Goal: Navigation & Orientation: Locate item on page

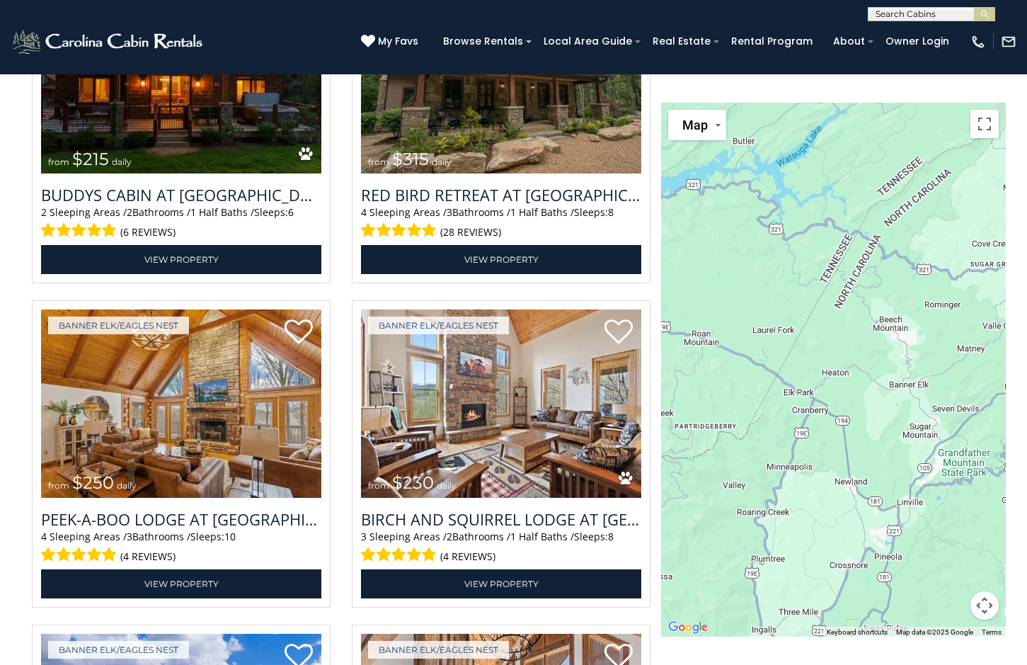
scroll to position [3456, 0]
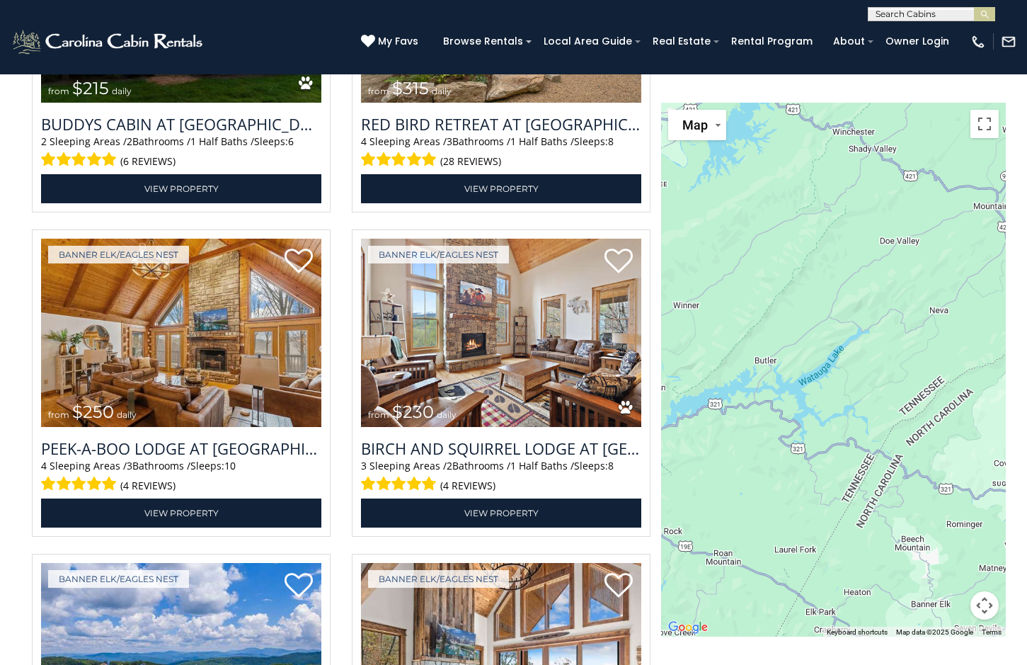
drag, startPoint x: 701, startPoint y: 491, endPoint x: 722, endPoint y: 707, distance: 217.0
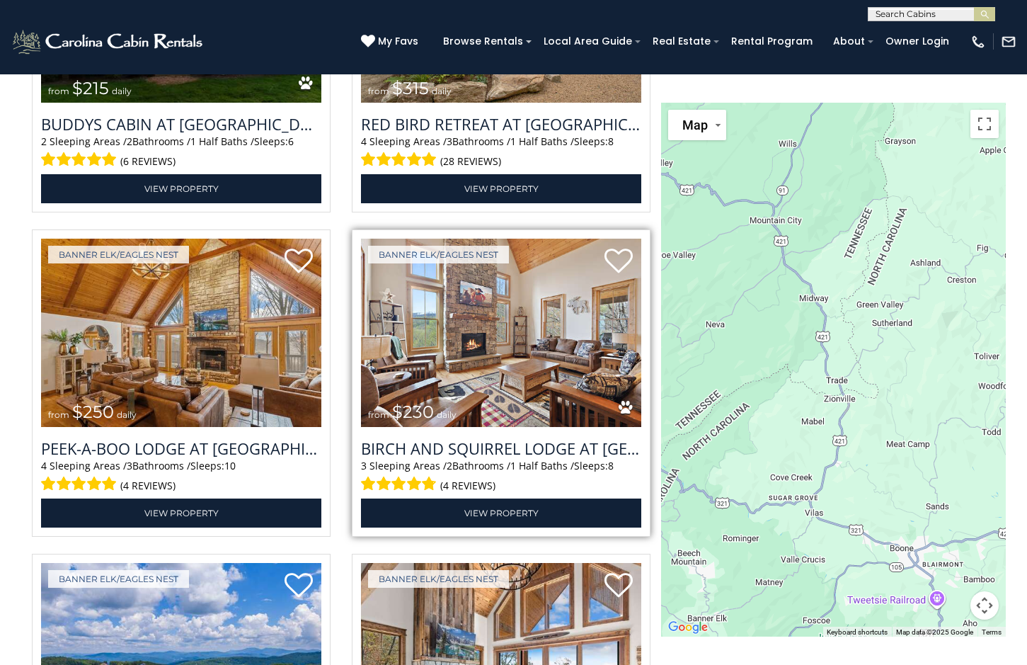
drag, startPoint x: 845, startPoint y: 511, endPoint x: 615, endPoint y: 527, distance: 230.6
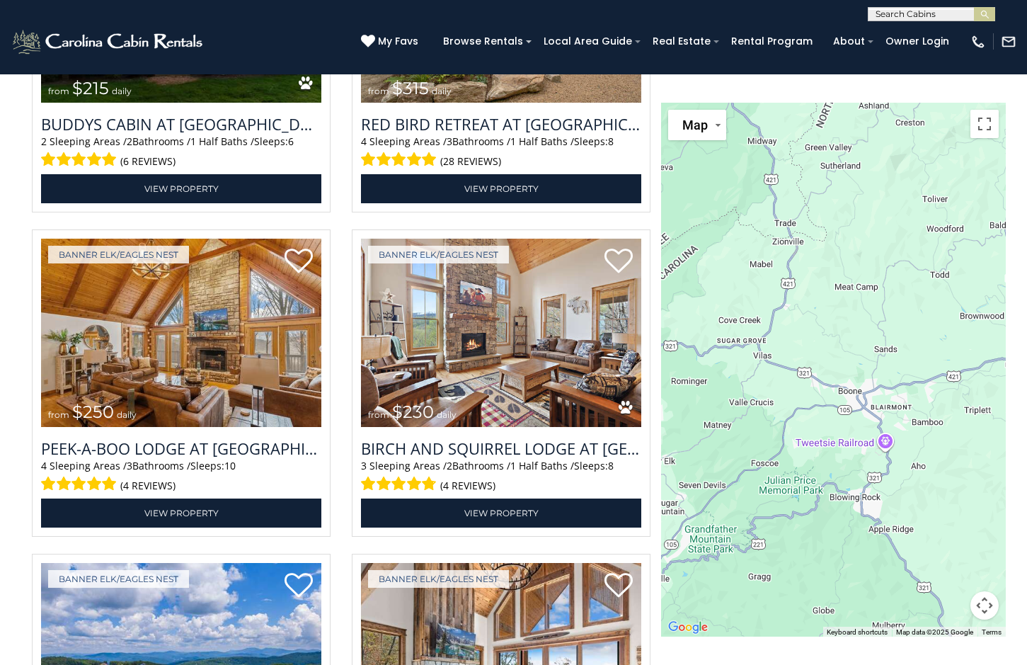
drag, startPoint x: 821, startPoint y: 544, endPoint x: 770, endPoint y: 387, distance: 164.6
click at [770, 387] on div at bounding box center [833, 370] width 345 height 534
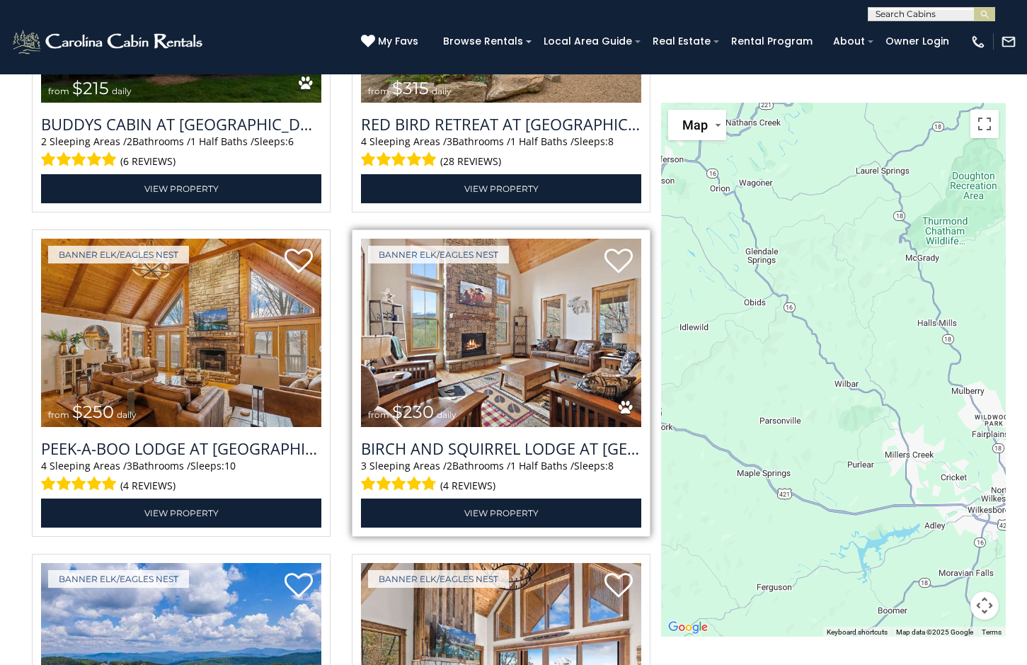
drag, startPoint x: 959, startPoint y: 374, endPoint x: 556, endPoint y: 400, distance: 404.4
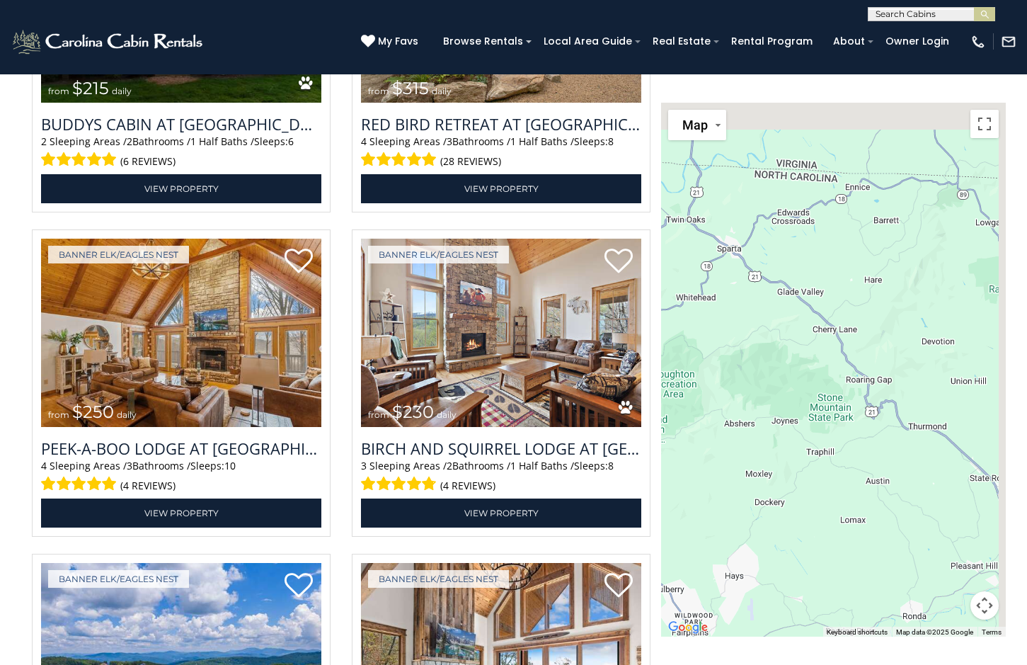
drag, startPoint x: 830, startPoint y: 477, endPoint x: 515, endPoint y: 707, distance: 389.7
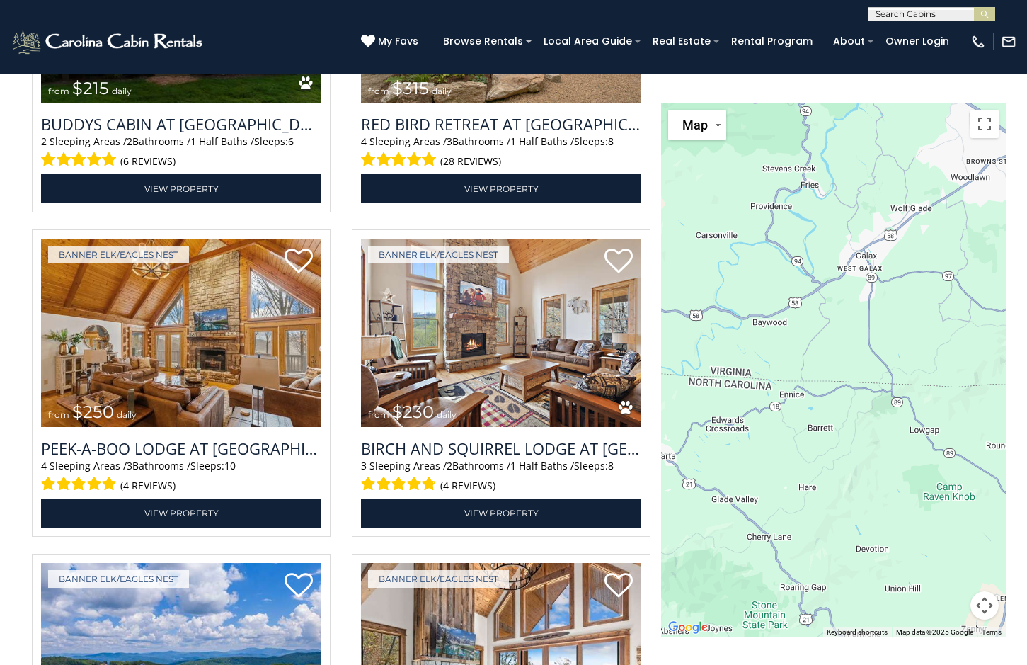
drag, startPoint x: 840, startPoint y: 631, endPoint x: 840, endPoint y: 429, distance: 201.8
click at [840, 429] on div "Map Satellite Map Labels Keyboard shortcuts Map Data Map data ©2025 Google Map …" at bounding box center [833, 370] width 345 height 534
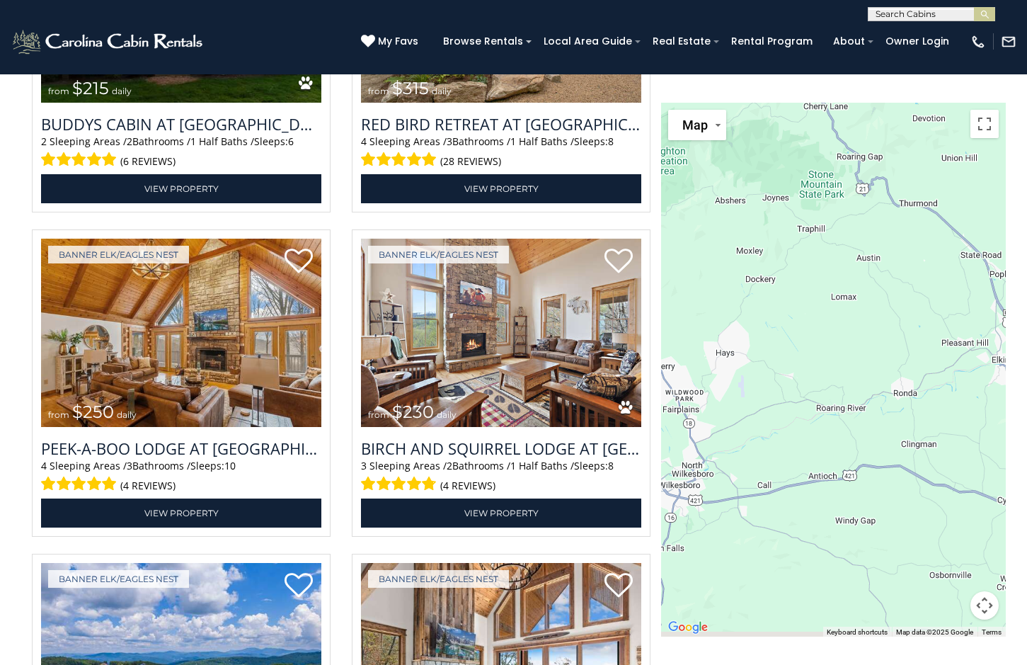
drag, startPoint x: 795, startPoint y: 506, endPoint x: 857, endPoint y: 72, distance: 437.7
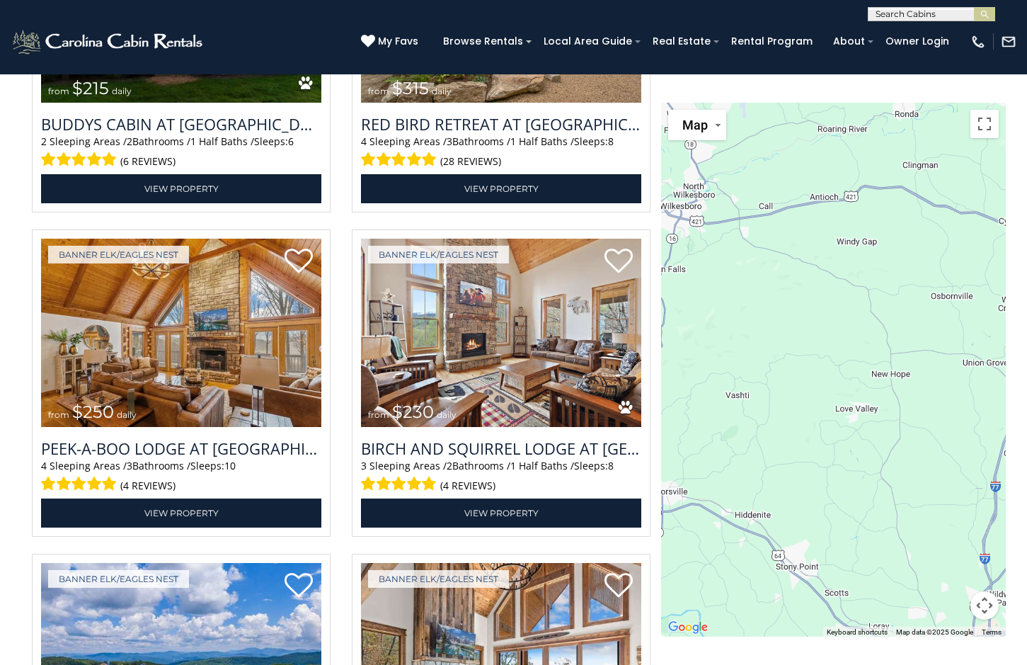
drag, startPoint x: 801, startPoint y: 434, endPoint x: 801, endPoint y: 164, distance: 269.7
click at [801, 164] on div at bounding box center [833, 370] width 345 height 534
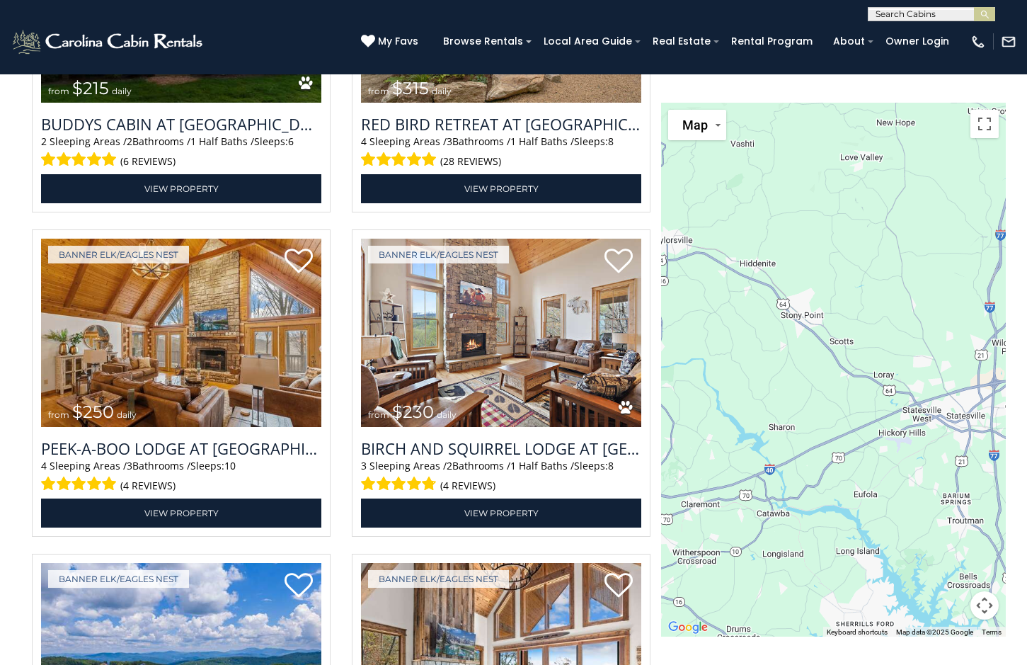
drag, startPoint x: 805, startPoint y: 446, endPoint x: 810, endPoint y: 193, distance: 252.8
click at [810, 193] on div at bounding box center [833, 370] width 345 height 534
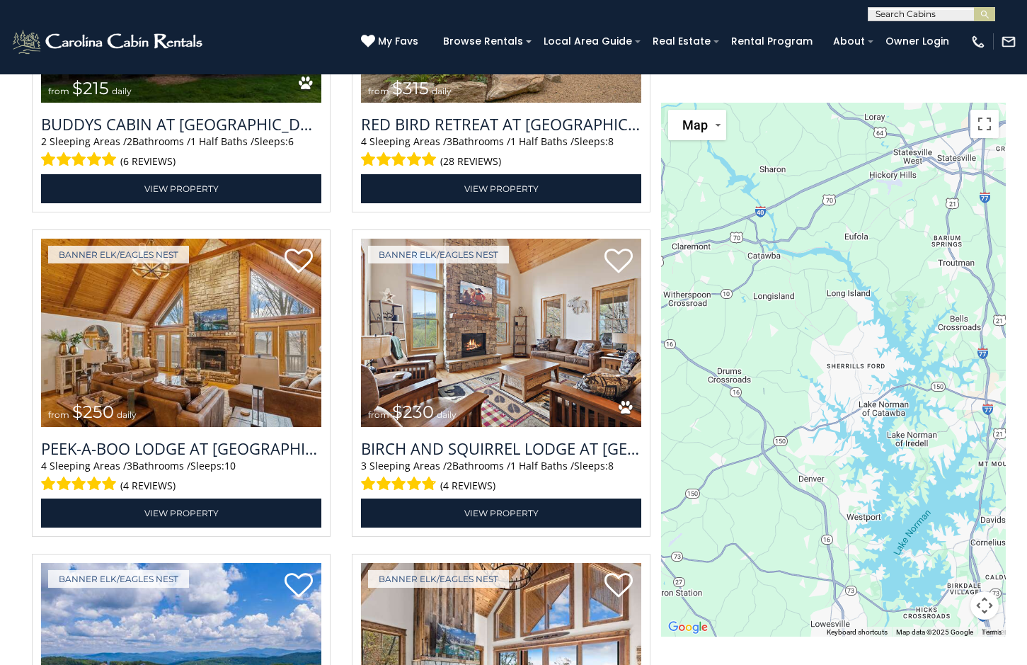
drag, startPoint x: 816, startPoint y: 402, endPoint x: 811, endPoint y: 172, distance: 230.2
click at [806, 147] on div at bounding box center [833, 370] width 345 height 534
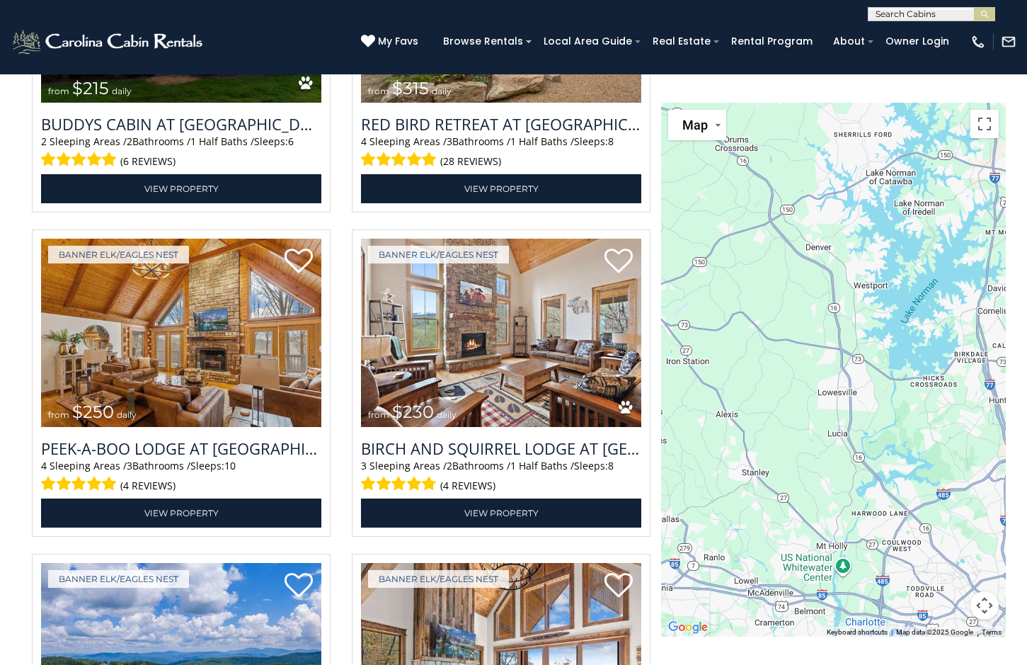
drag, startPoint x: 796, startPoint y: 370, endPoint x: 802, endPoint y: 132, distance: 238.0
click at [802, 132] on div at bounding box center [833, 370] width 345 height 534
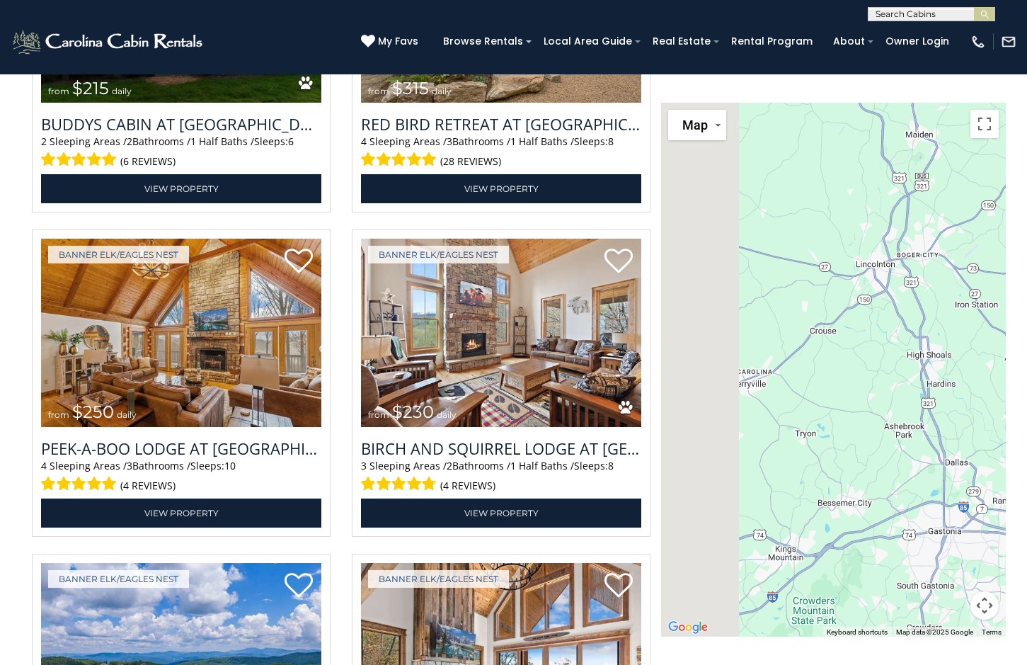
drag, startPoint x: 796, startPoint y: 421, endPoint x: 1104, endPoint y: 363, distance: 312.6
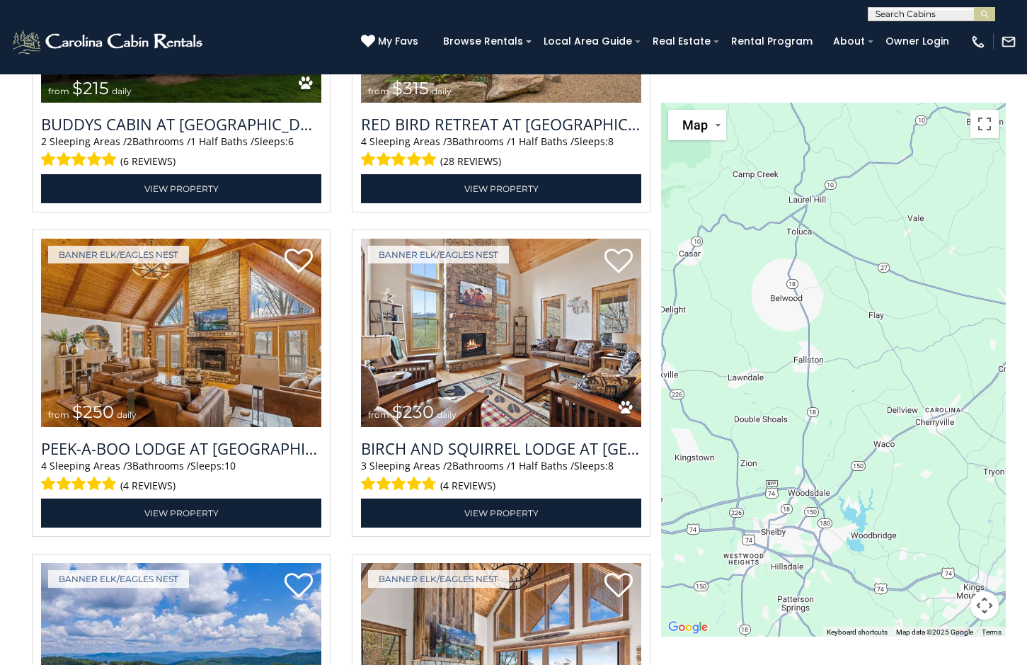
drag, startPoint x: 859, startPoint y: 472, endPoint x: 1102, endPoint y: 501, distance: 245.3
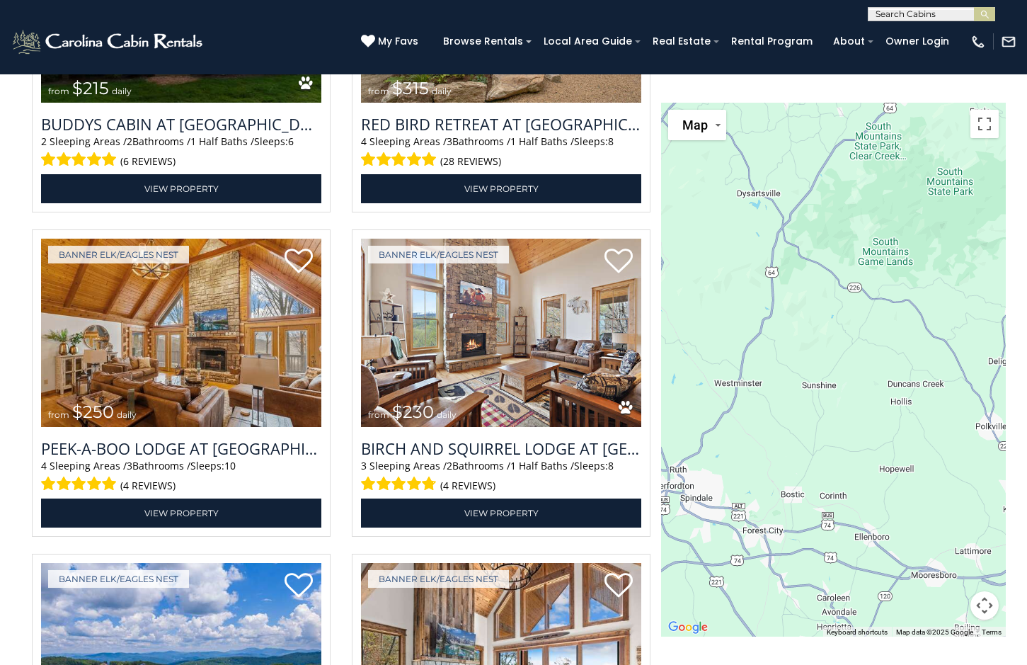
drag, startPoint x: 786, startPoint y: 435, endPoint x: 1019, endPoint y: 506, distance: 243.7
click at [758, 464] on div at bounding box center [833, 370] width 345 height 534
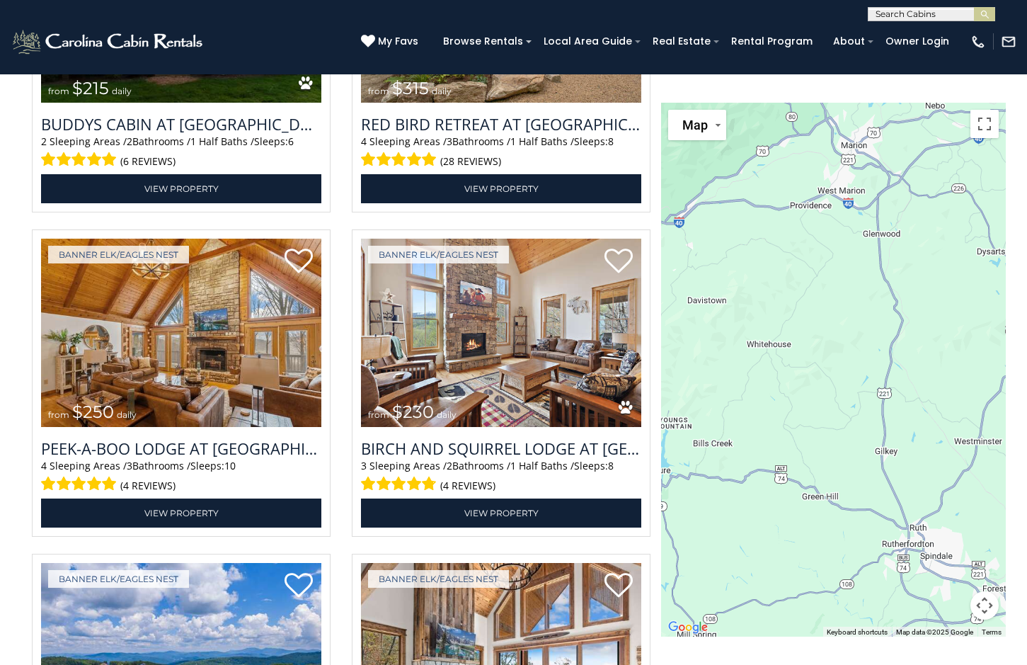
drag, startPoint x: 758, startPoint y: 464, endPoint x: 1108, endPoint y: 527, distance: 356.0
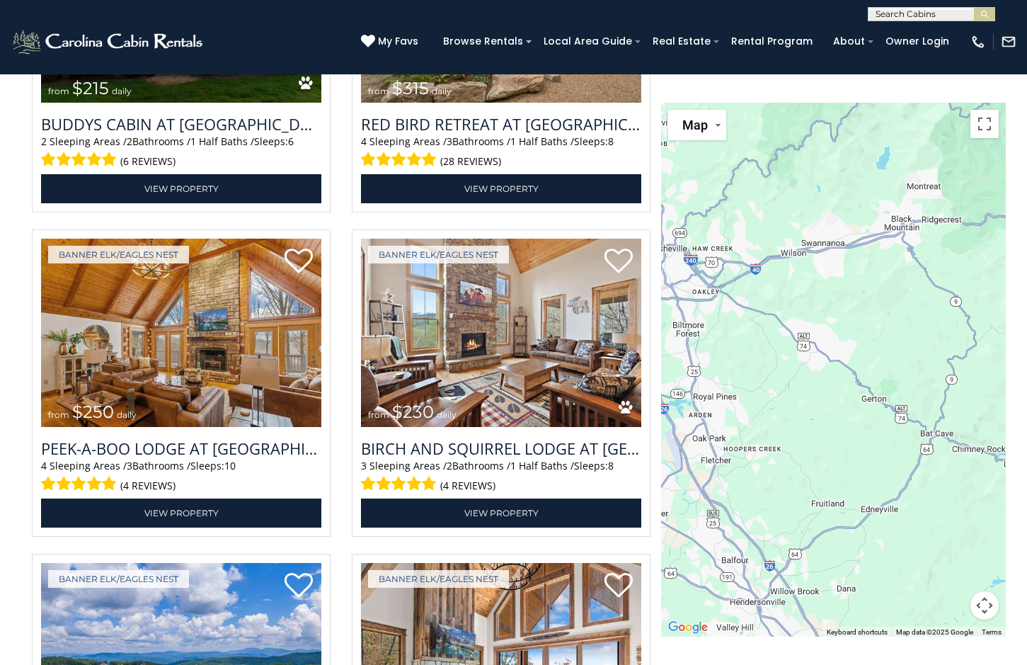
drag, startPoint x: 784, startPoint y: 551, endPoint x: 1022, endPoint y: 540, distance: 238.8
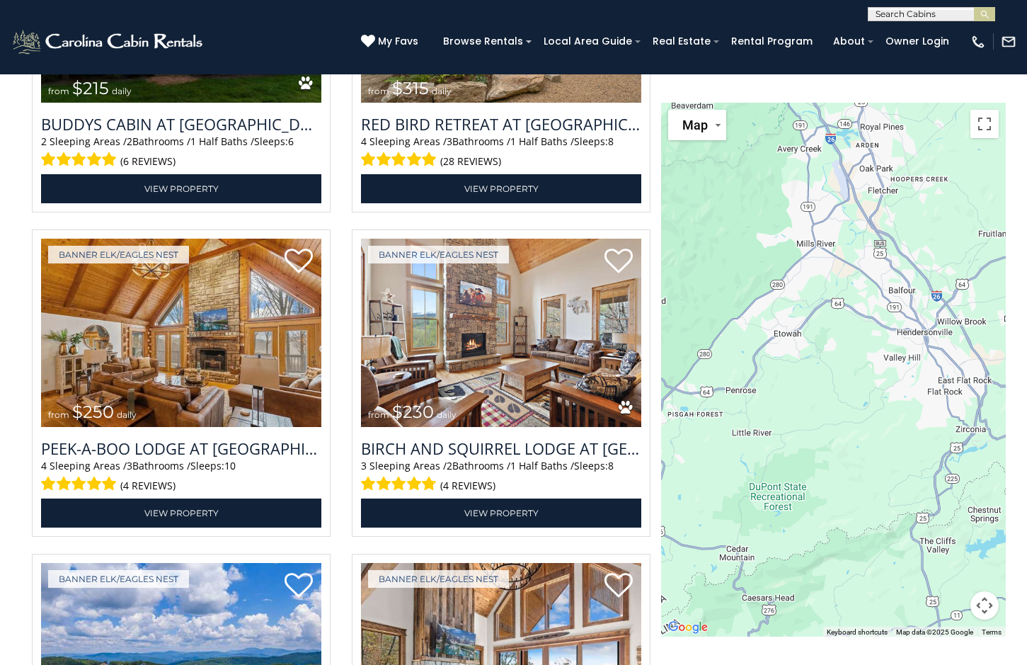
drag, startPoint x: 839, startPoint y: 540, endPoint x: 1012, endPoint y: 278, distance: 313.8
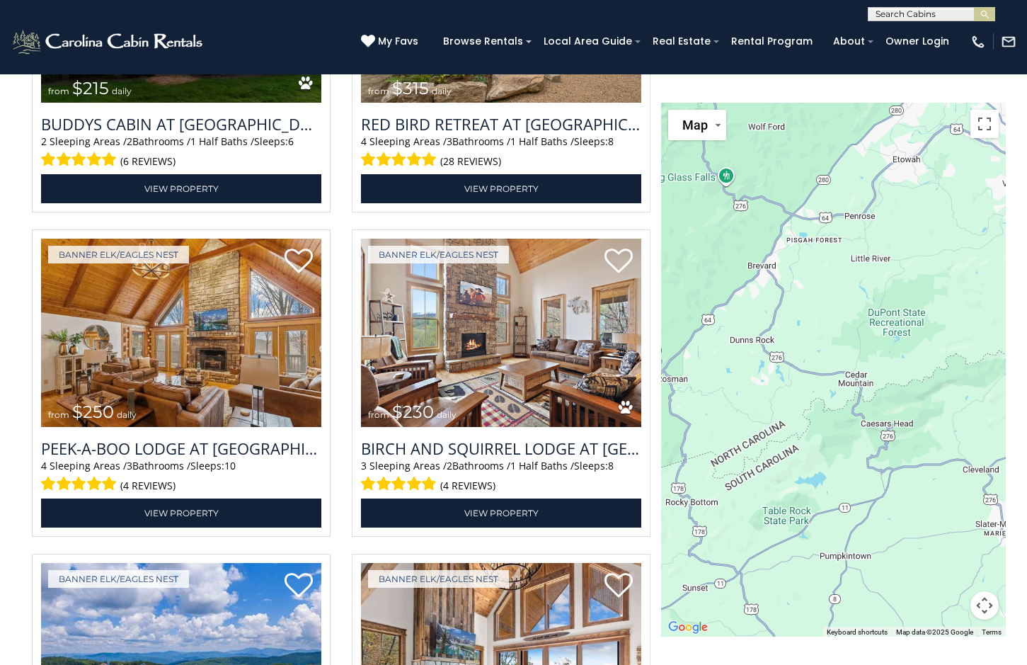
drag, startPoint x: 867, startPoint y: 516, endPoint x: 966, endPoint y: 361, distance: 184.0
click at [984, 342] on div at bounding box center [833, 370] width 345 height 534
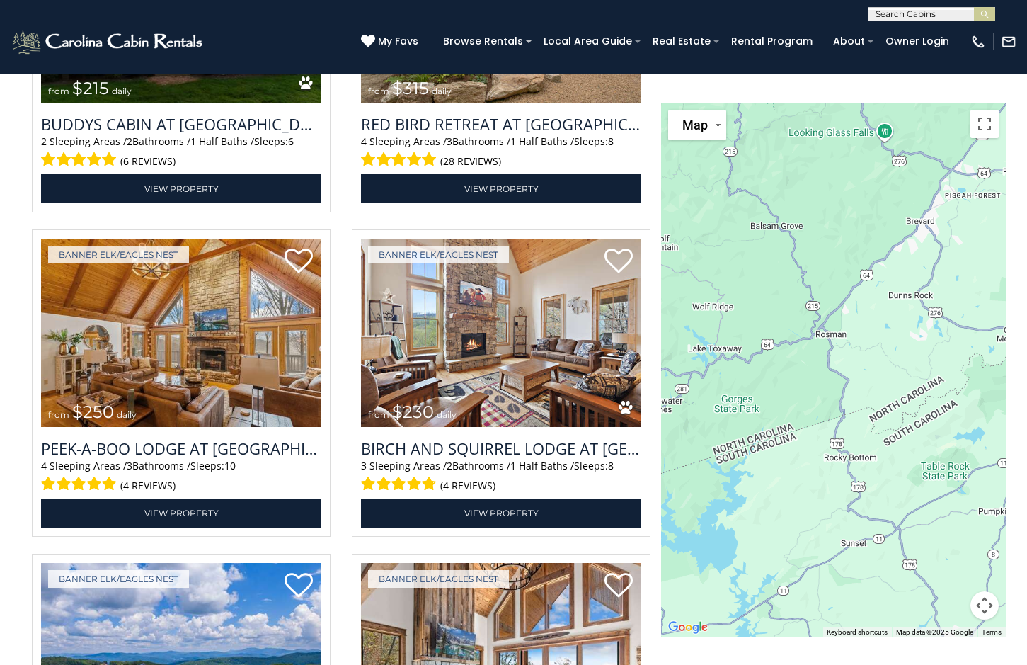
drag, startPoint x: 816, startPoint y: 464, endPoint x: 981, endPoint y: 415, distance: 171.4
click at [981, 415] on div at bounding box center [833, 370] width 345 height 534
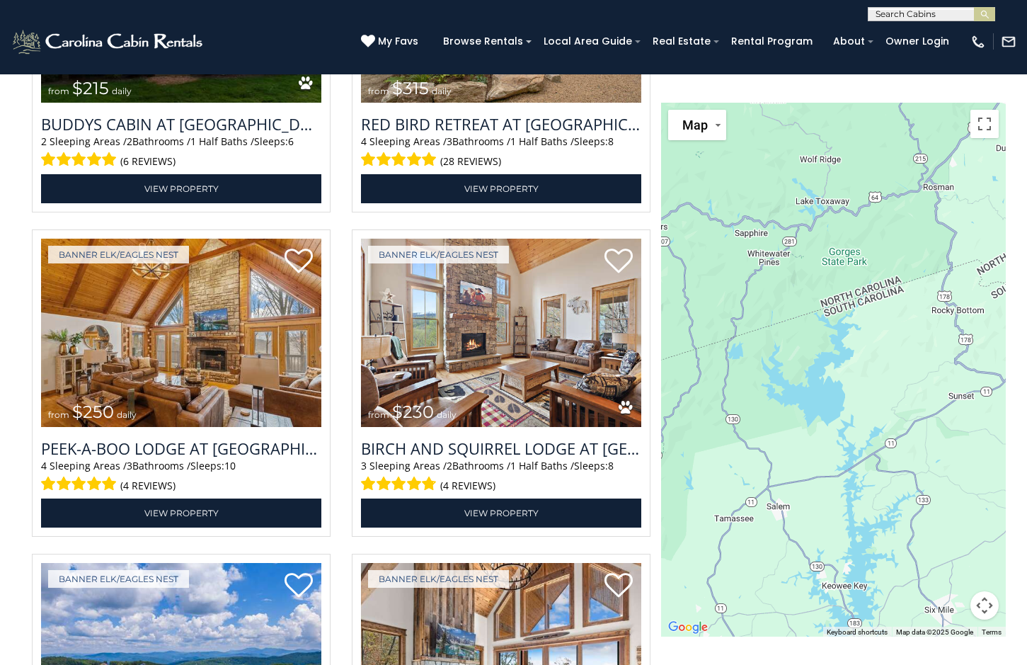
drag, startPoint x: 892, startPoint y: 542, endPoint x: 1001, endPoint y: 389, distance: 187.2
click at [1001, 389] on div at bounding box center [833, 370] width 345 height 534
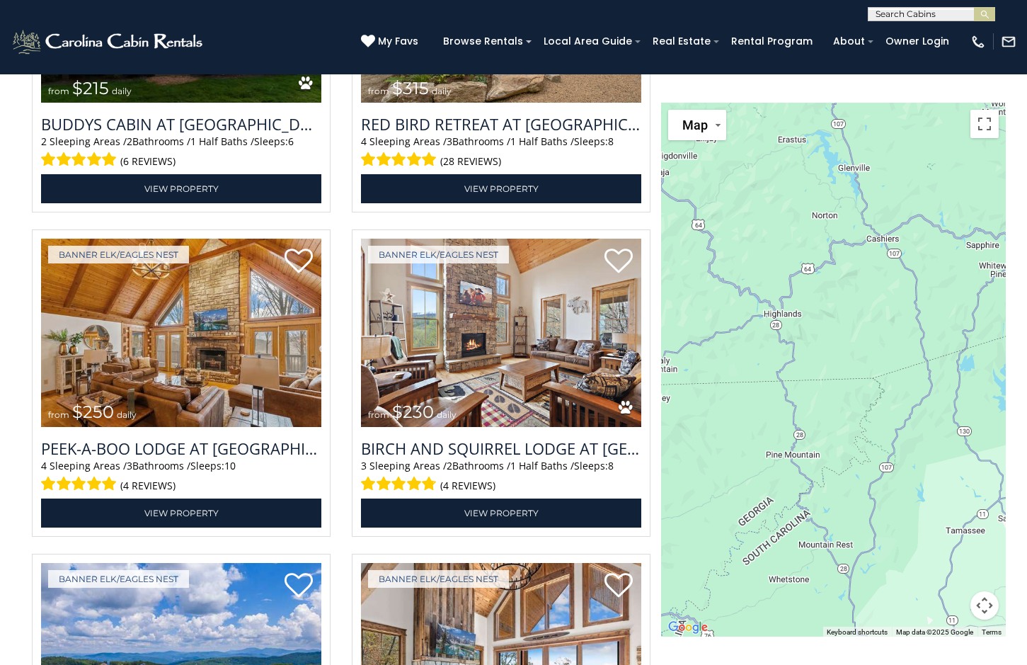
drag, startPoint x: 715, startPoint y: 382, endPoint x: 949, endPoint y: 394, distance: 233.9
click at [949, 394] on div at bounding box center [833, 370] width 345 height 534
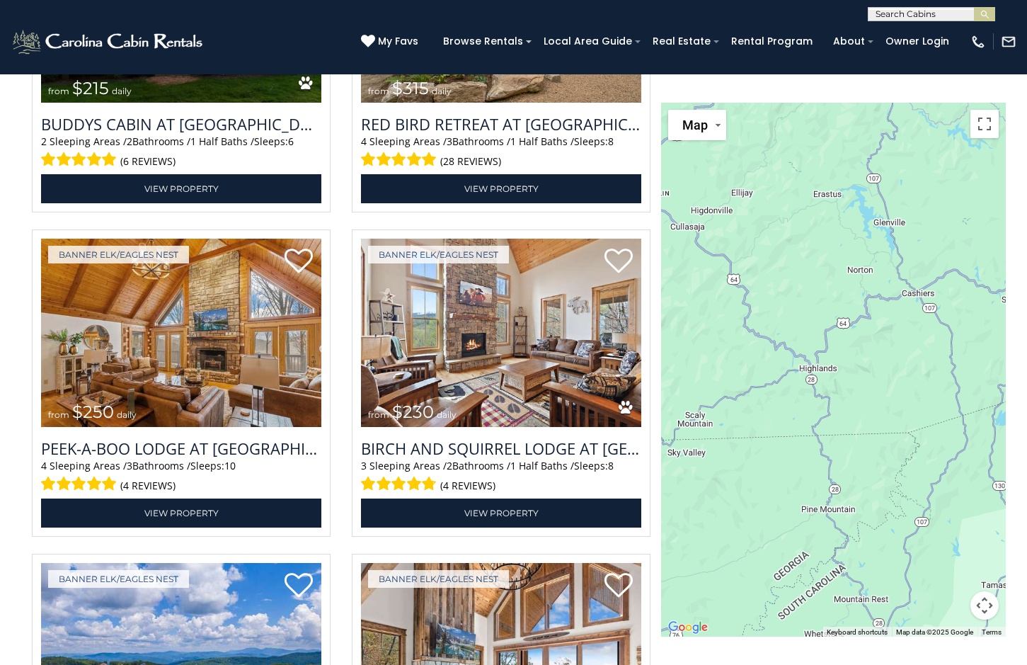
drag, startPoint x: 816, startPoint y: 394, endPoint x: 852, endPoint y: 450, distance: 66.6
click at [852, 450] on div at bounding box center [833, 370] width 345 height 534
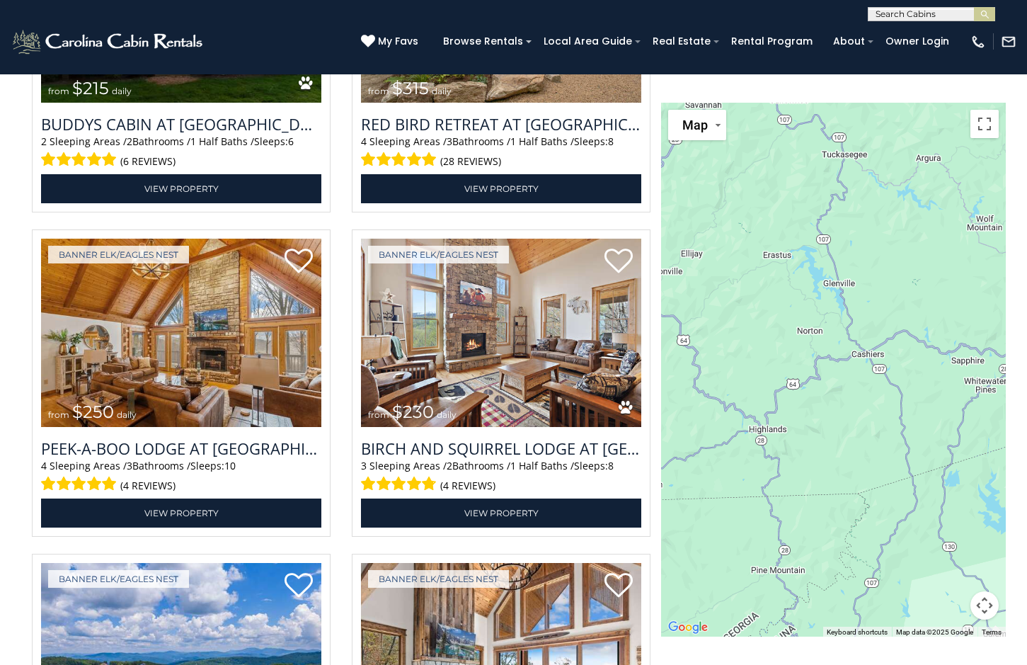
drag, startPoint x: 896, startPoint y: 409, endPoint x: 843, endPoint y: 472, distance: 82.5
click at [843, 472] on div at bounding box center [833, 370] width 345 height 534
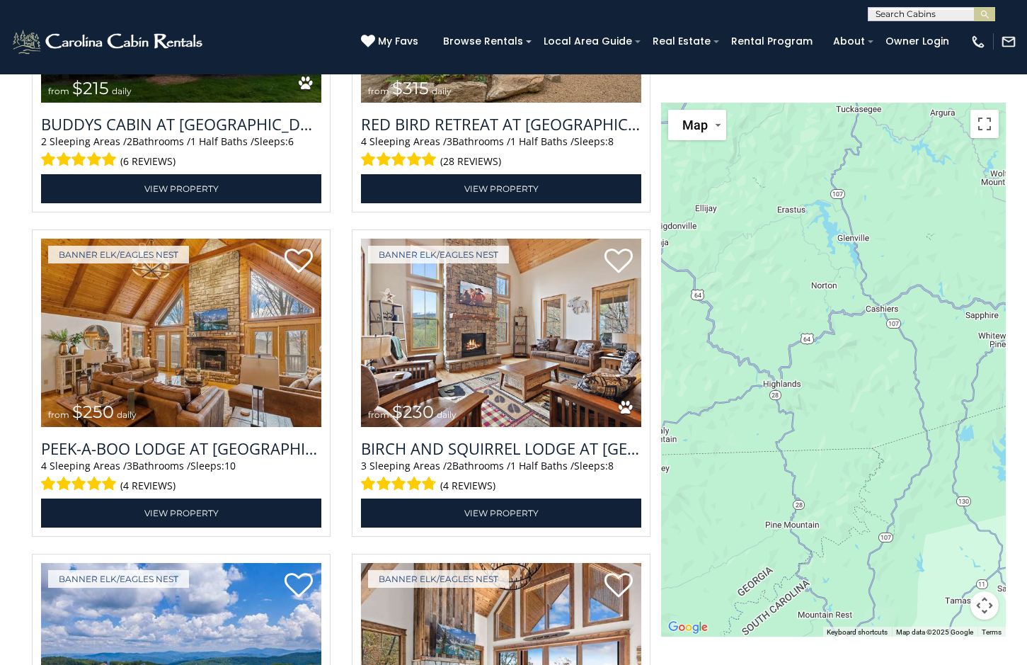
drag, startPoint x: 836, startPoint y: 493, endPoint x: 851, endPoint y: 446, distance: 49.7
click at [851, 446] on div at bounding box center [833, 370] width 345 height 534
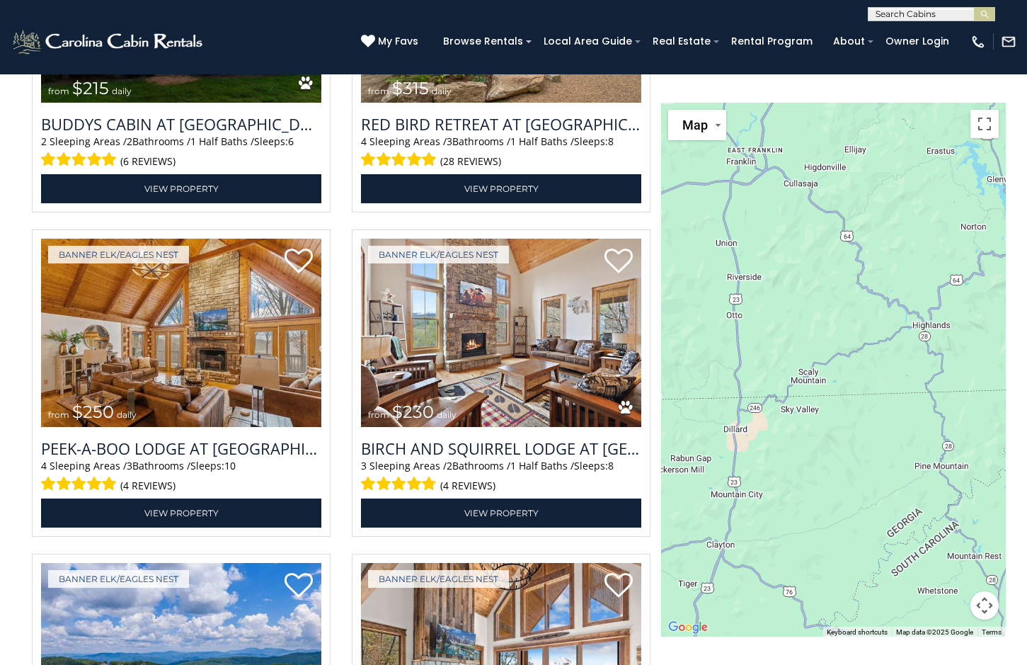
drag, startPoint x: 804, startPoint y: 401, endPoint x: 957, endPoint y: 340, distance: 163.9
click at [957, 340] on div at bounding box center [833, 370] width 345 height 534
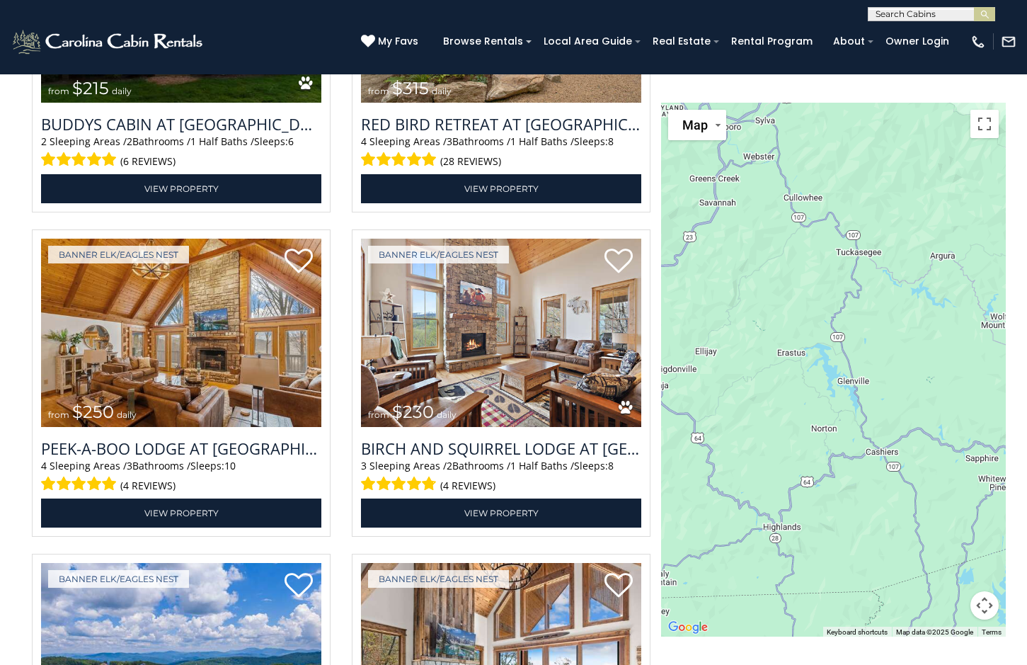
drag, startPoint x: 852, startPoint y: 439, endPoint x: 703, endPoint y: 644, distance: 253.3
click at [857, 387] on div at bounding box center [833, 370] width 345 height 534
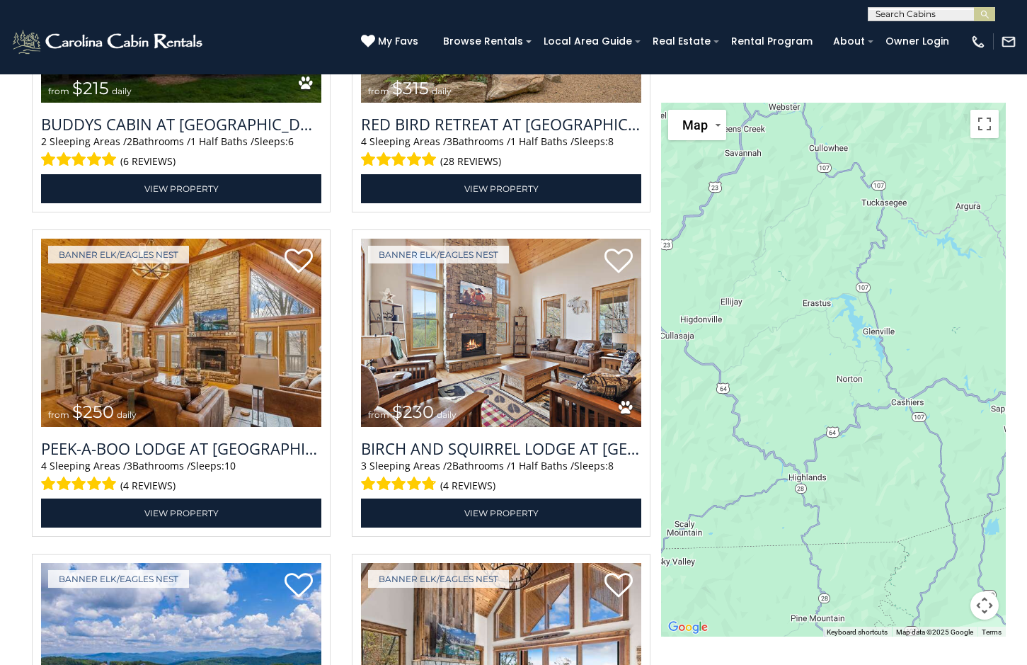
drag, startPoint x: 857, startPoint y: 387, endPoint x: 883, endPoint y: 340, distance: 54.2
click at [883, 340] on div at bounding box center [833, 370] width 345 height 534
